Goal: Task Accomplishment & Management: Use online tool/utility

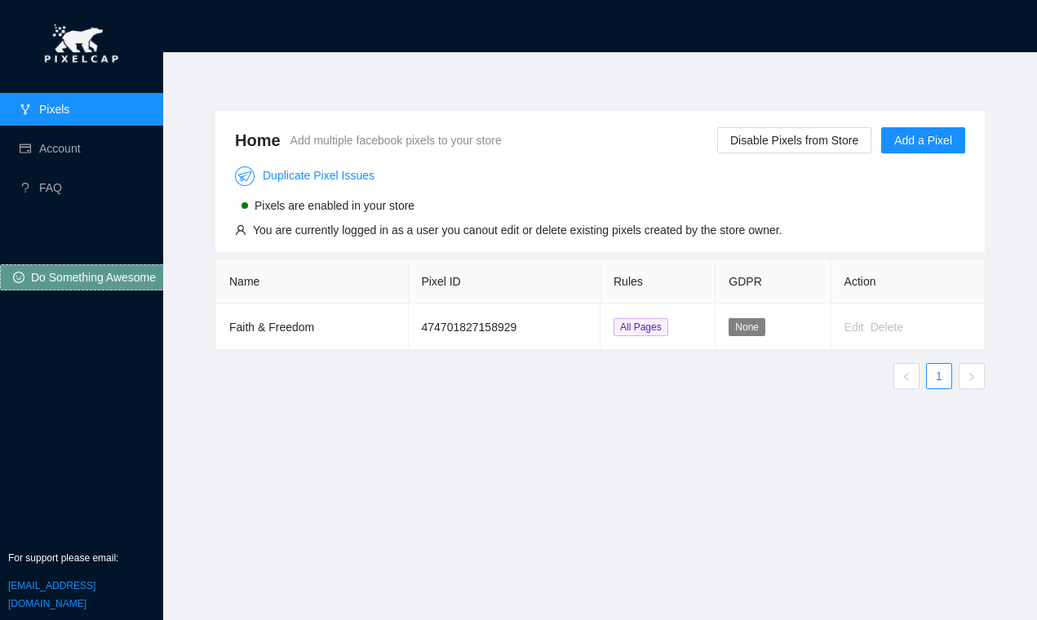
click at [504, 90] on div "Home Add multiple facebook pixels to your store Disable Pixels from Store Add a…" at bounding box center [600, 326] width 848 height 509
click at [1008, 113] on div "Home Add multiple facebook pixels to your store Disable Pixels from Store Add a…" at bounding box center [600, 326] width 848 height 509
click at [492, 113] on div "Home Add multiple facebook pixels to your store Disable Pixels from Store Add a…" at bounding box center [599, 181] width 769 height 141
click at [752, 328] on span "None" at bounding box center [747, 327] width 37 height 18
click at [644, 326] on span "All Pages" at bounding box center [640, 327] width 55 height 18
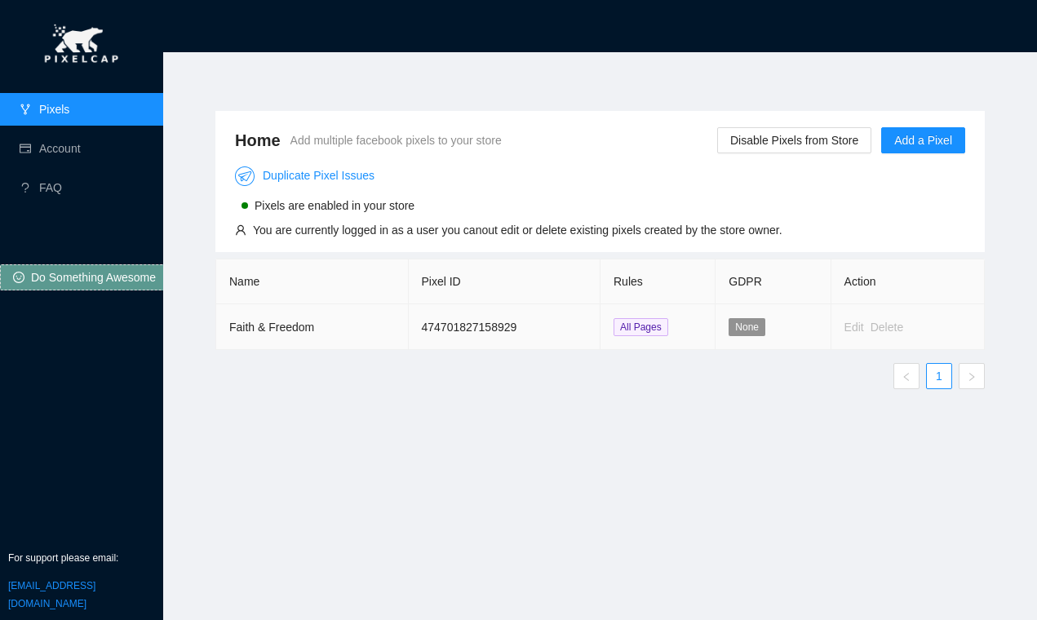
drag, startPoint x: 782, startPoint y: 329, endPoint x: 764, endPoint y: 329, distance: 17.9
click at [764, 329] on td "None" at bounding box center [772, 327] width 115 height 46
click at [872, 331] on div "Delete" at bounding box center [886, 327] width 33 height 18
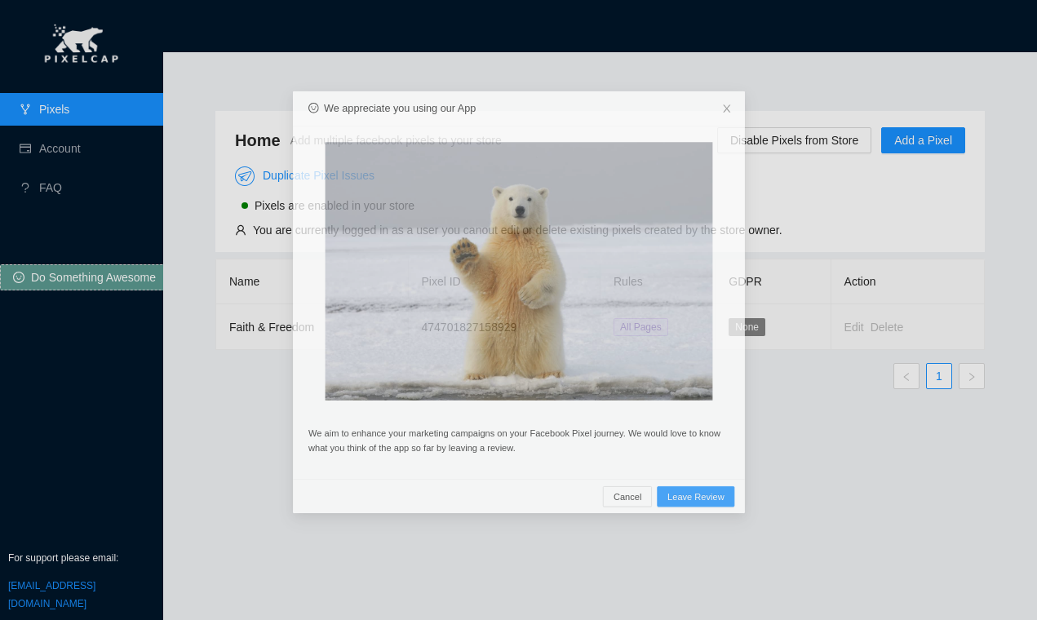
click at [839, 326] on div "We appreciate you using our App We aim to enhance your marketing campaigns on y…" at bounding box center [518, 310] width 1037 height 620
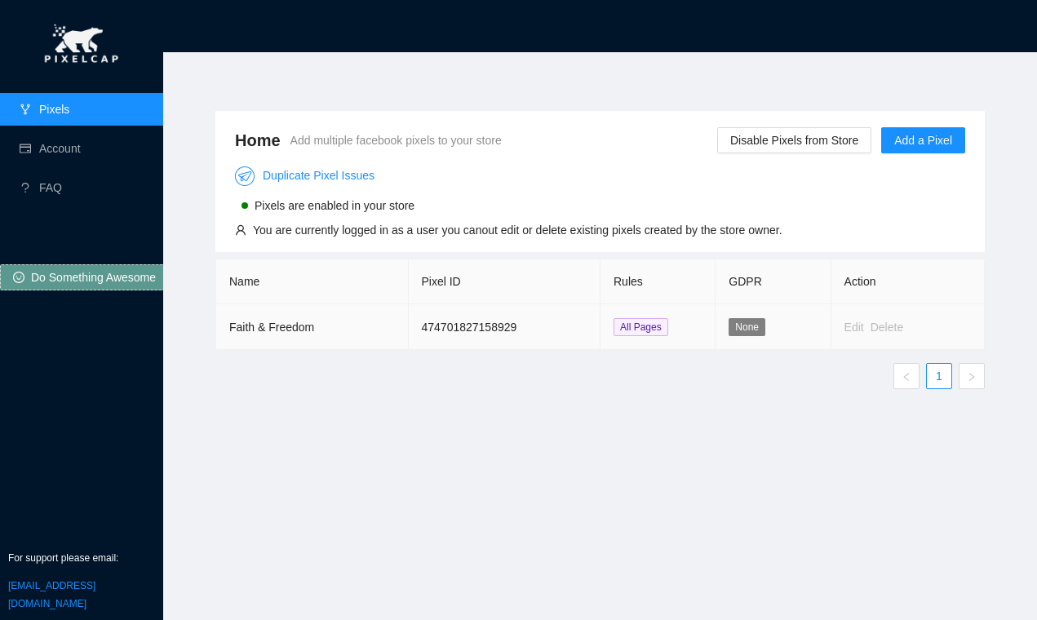
click at [852, 327] on div "Edit" at bounding box center [854, 327] width 20 height 18
click at [892, 330] on div "Delete" at bounding box center [886, 327] width 33 height 18
click at [928, 314] on td "Edit Delete" at bounding box center [907, 327] width 153 height 46
click at [852, 285] on th "Action" at bounding box center [907, 281] width 153 height 45
click at [885, 327] on div "Delete" at bounding box center [886, 327] width 33 height 18
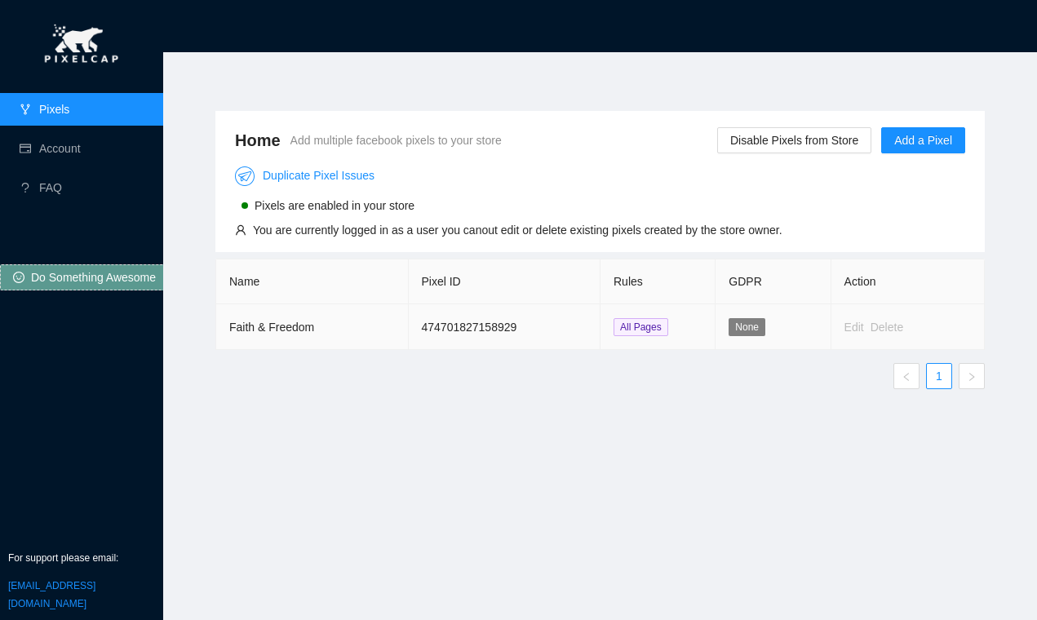
click at [776, 324] on td "None" at bounding box center [772, 327] width 115 height 46
click at [747, 325] on span "None" at bounding box center [747, 327] width 37 height 18
click at [797, 323] on td "None" at bounding box center [772, 327] width 115 height 46
drag, startPoint x: 604, startPoint y: 32, endPoint x: 627, endPoint y: 45, distance: 26.3
click at [604, 32] on header at bounding box center [600, 26] width 874 height 52
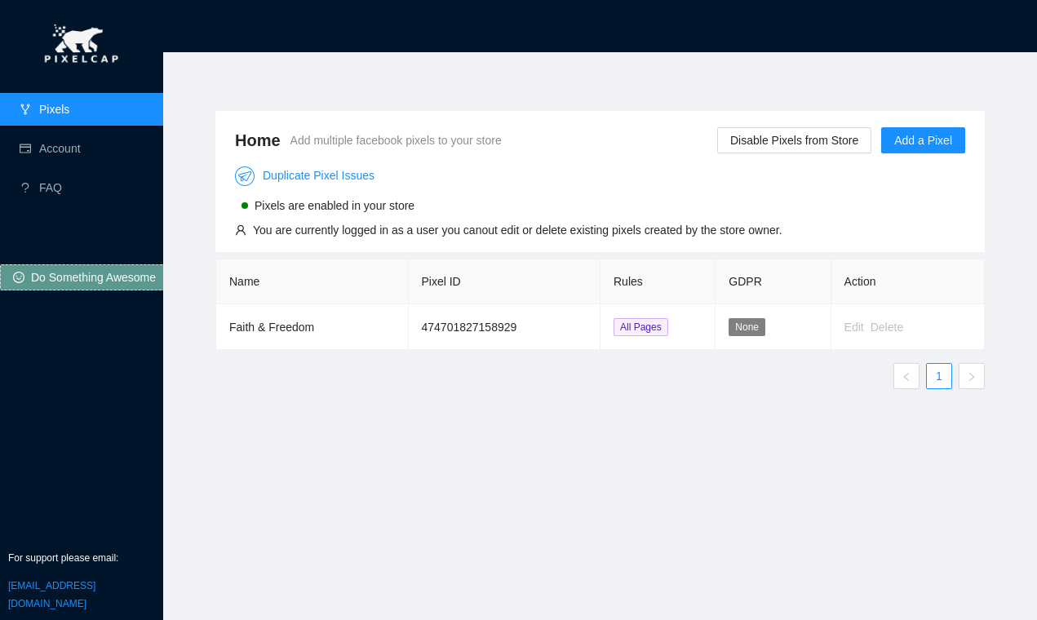
click at [371, 14] on header at bounding box center [600, 26] width 874 height 52
drag, startPoint x: 451, startPoint y: 55, endPoint x: 556, endPoint y: 0, distance: 118.2
click at [451, 55] on section "Home Add multiple facebook pixels to your store Disable Pixels from Store Add a…" at bounding box center [600, 310] width 874 height 620
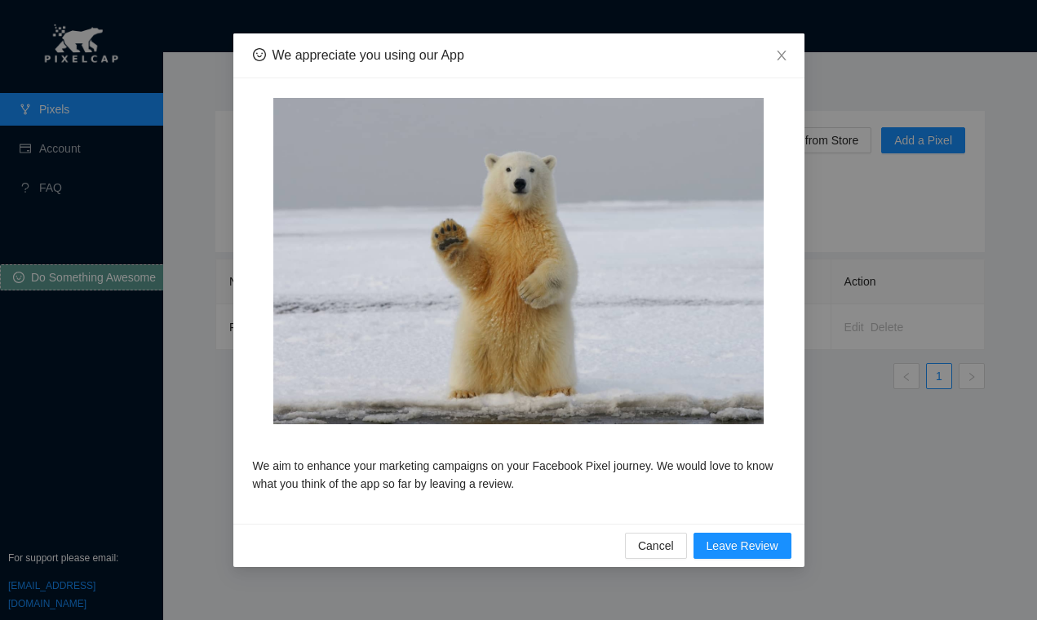
click at [474, 45] on div "We appreciate you using our App" at bounding box center [518, 55] width 571 height 45
click at [786, 53] on icon "close" at bounding box center [781, 55] width 13 height 13
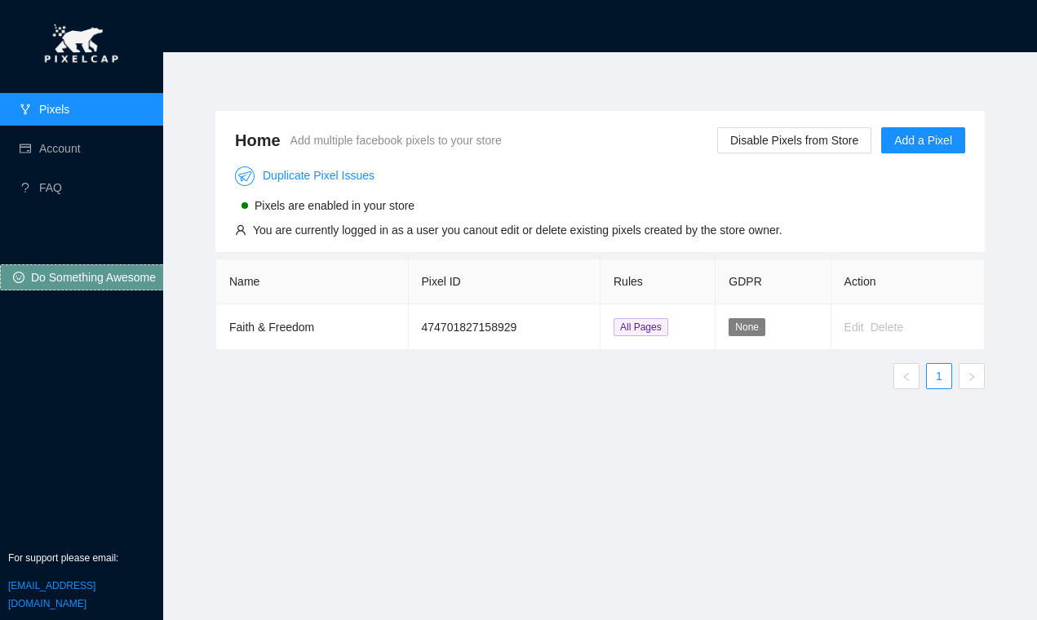
click at [367, 64] on section "Home Add multiple facebook pixels to your store Disable Pixels from Store Add a…" at bounding box center [600, 310] width 874 height 620
click at [395, 81] on div "Home Add multiple facebook pixels to your store Disable Pixels from Store Add a…" at bounding box center [600, 326] width 848 height 509
drag, startPoint x: 363, startPoint y: 83, endPoint x: 411, endPoint y: 98, distance: 50.3
click at [363, 83] on div "Home Add multiple facebook pixels to your store Disable Pixels from Store Add a…" at bounding box center [600, 326] width 848 height 509
click at [56, 188] on link "FAQ" at bounding box center [50, 187] width 23 height 13
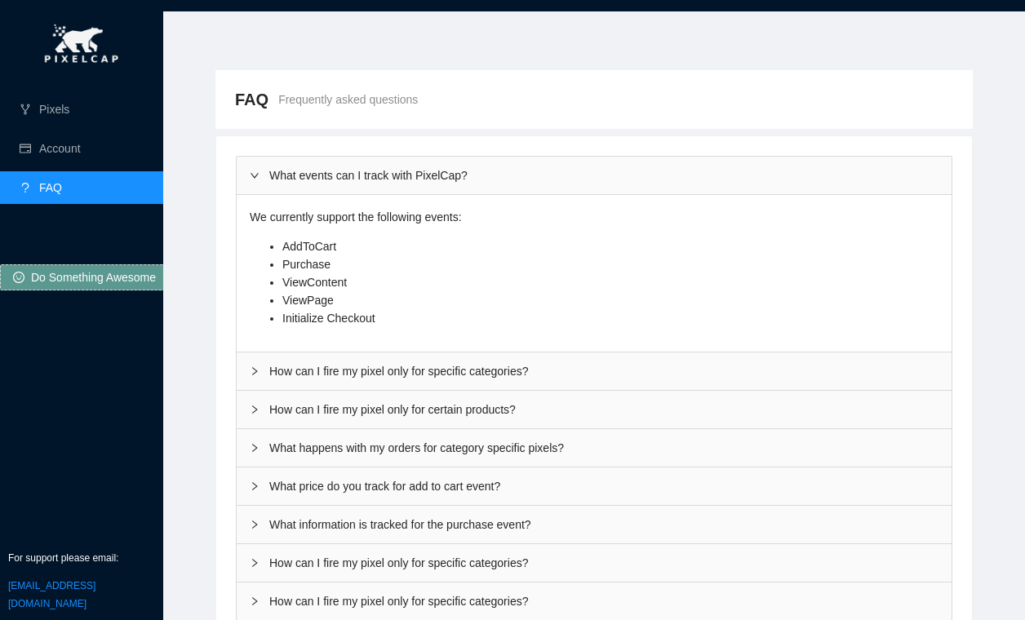
scroll to position [60, 0]
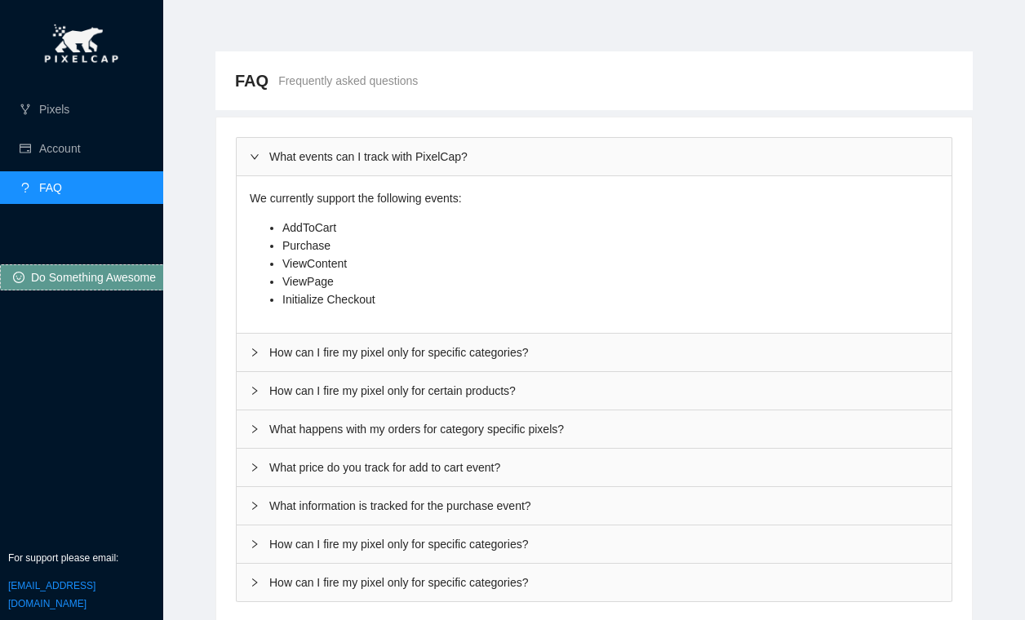
click at [316, 352] on div "How can I fire my pixel only for specific categories?" at bounding box center [594, 353] width 715 height 38
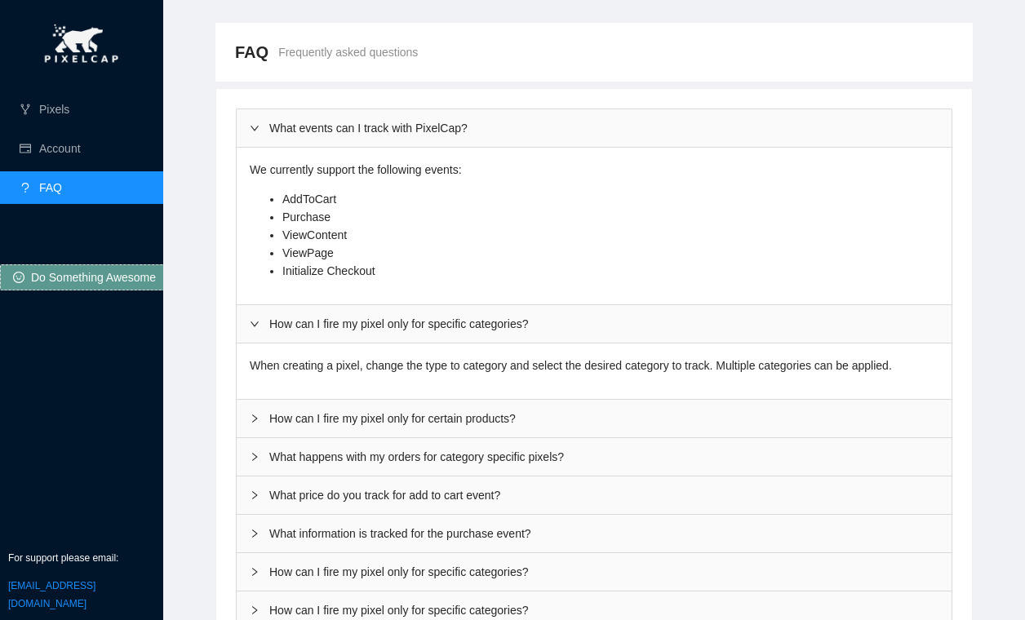
scroll to position [116, 0]
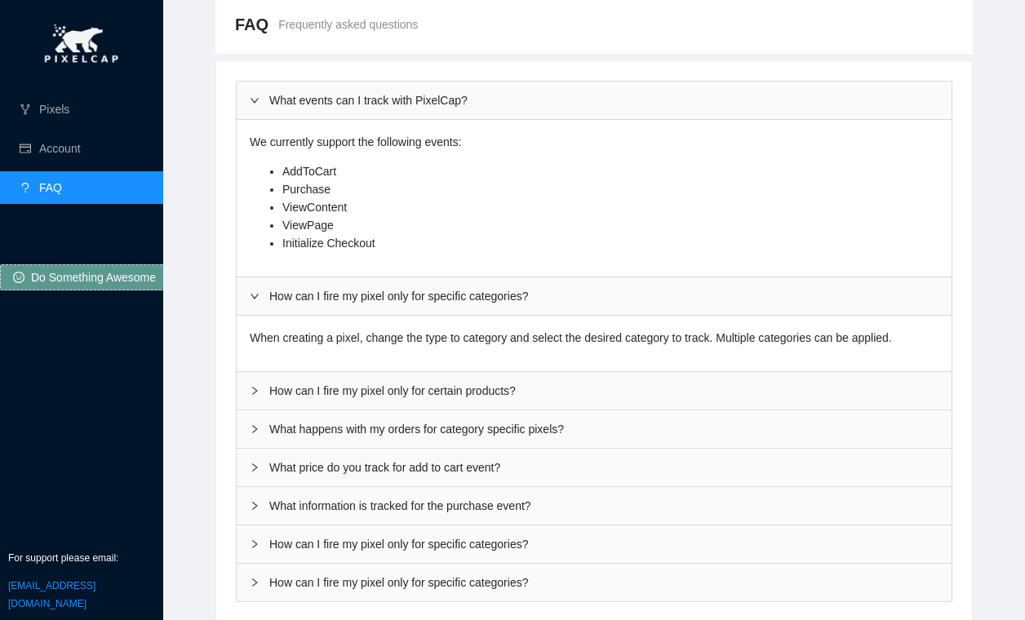
click at [298, 387] on div "How can I fire my pixel only for certain products?" at bounding box center [594, 391] width 715 height 38
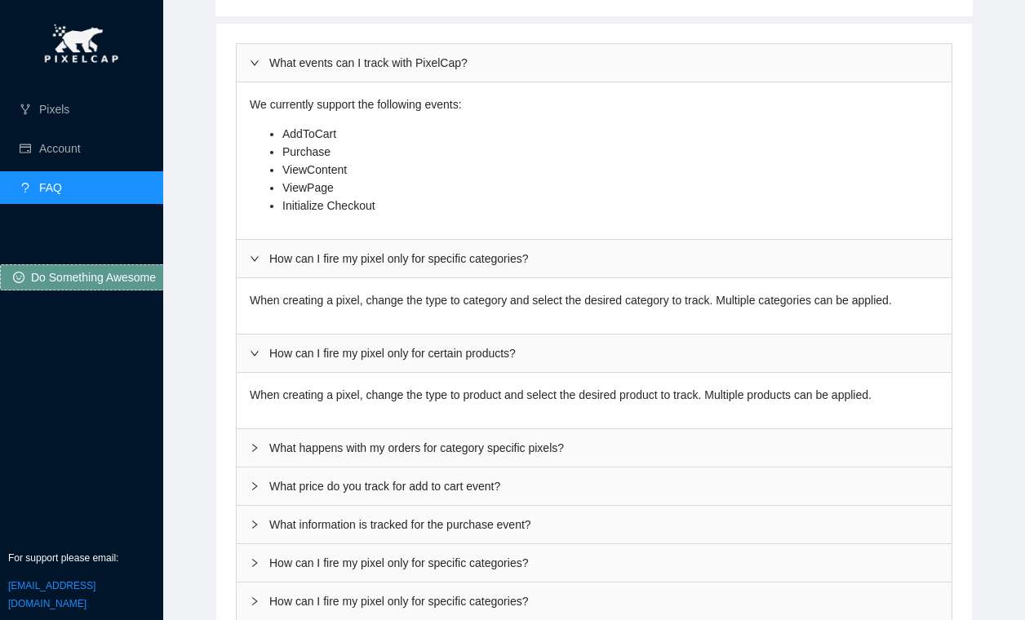
scroll to position [172, 0]
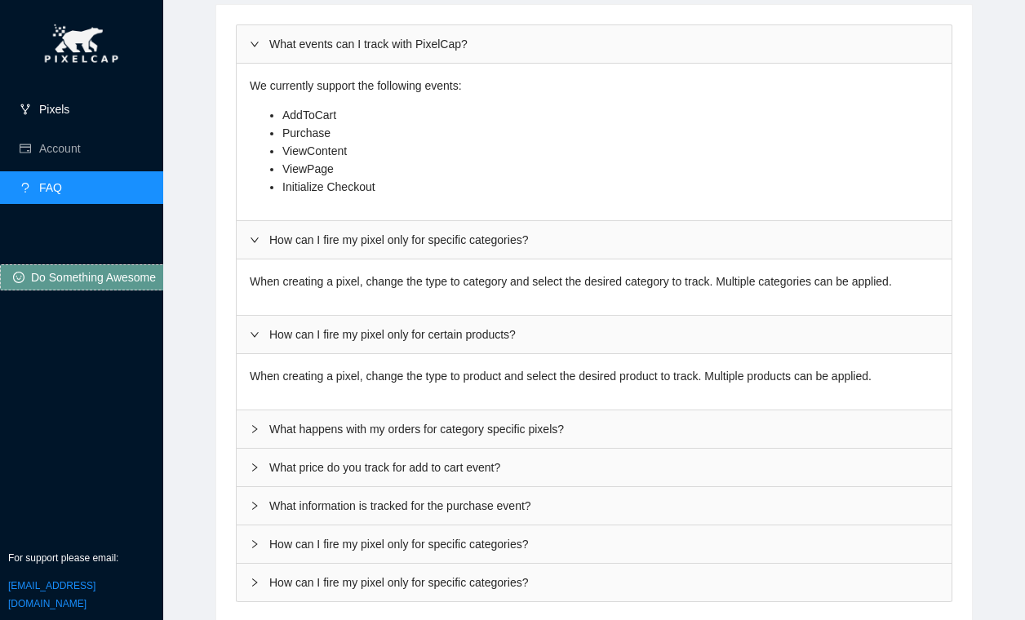
click at [59, 113] on link "Pixels" at bounding box center [54, 109] width 30 height 13
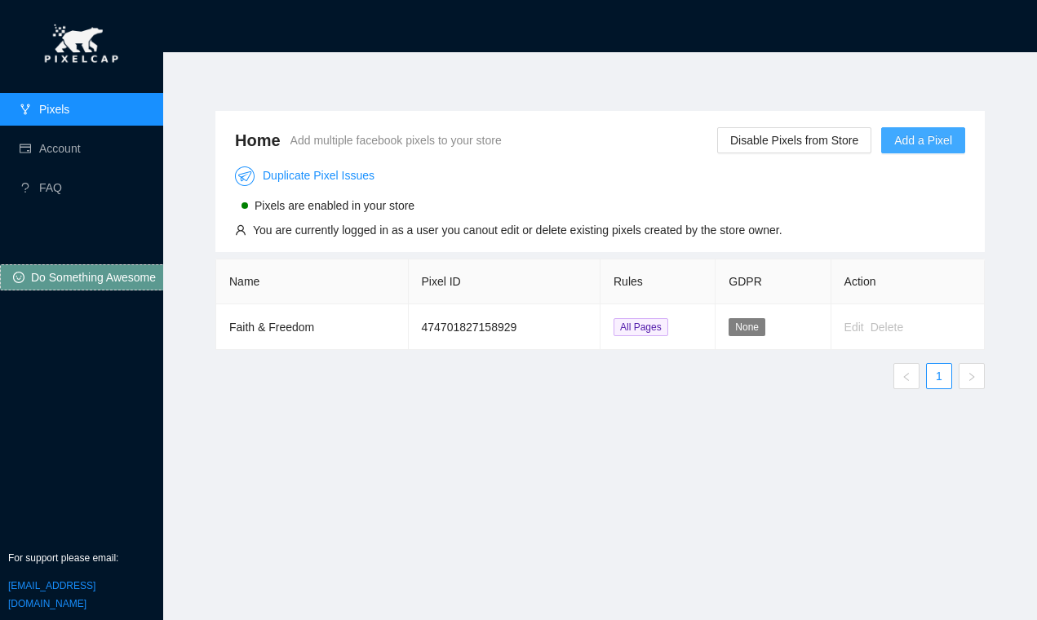
click at [916, 146] on span "Add a Pixel" at bounding box center [923, 140] width 58 height 18
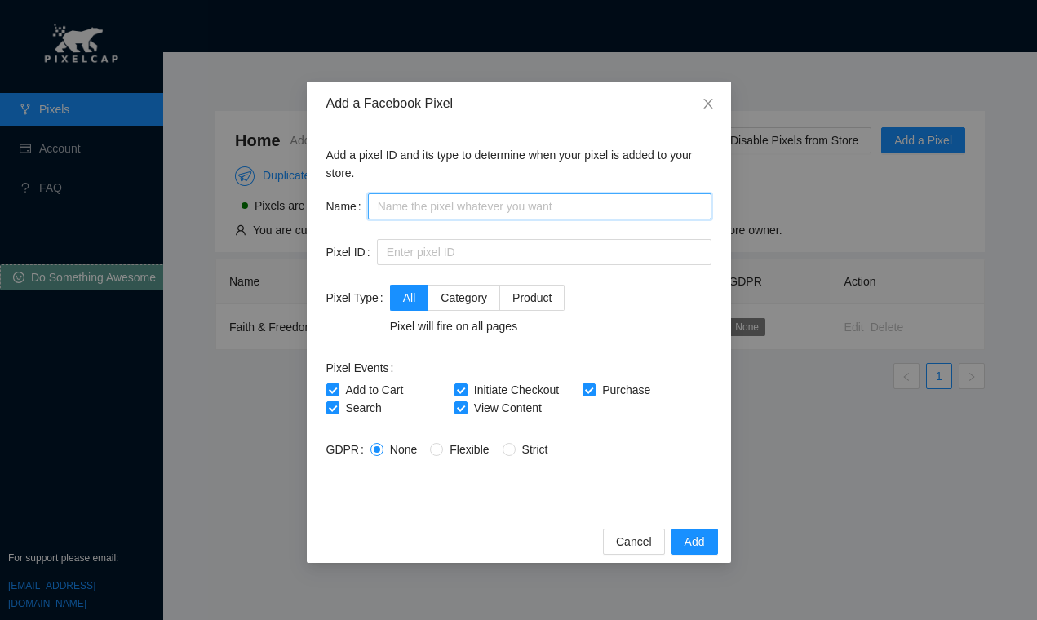
click at [438, 202] on input "text" at bounding box center [539, 206] width 343 height 26
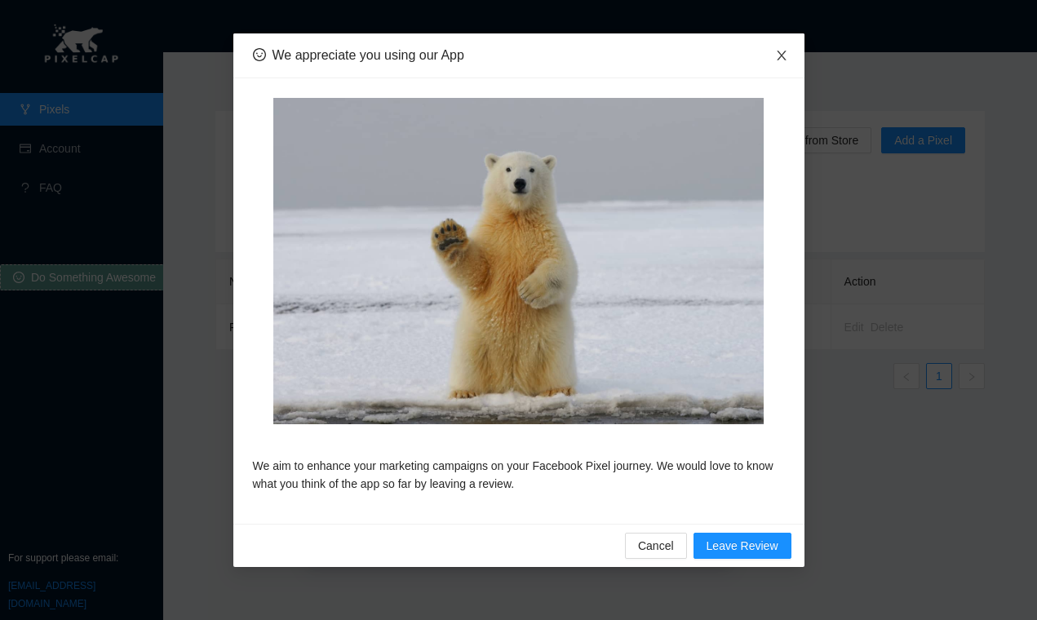
click at [781, 62] on icon "close" at bounding box center [781, 55] width 13 height 13
